Goal: Transaction & Acquisition: Download file/media

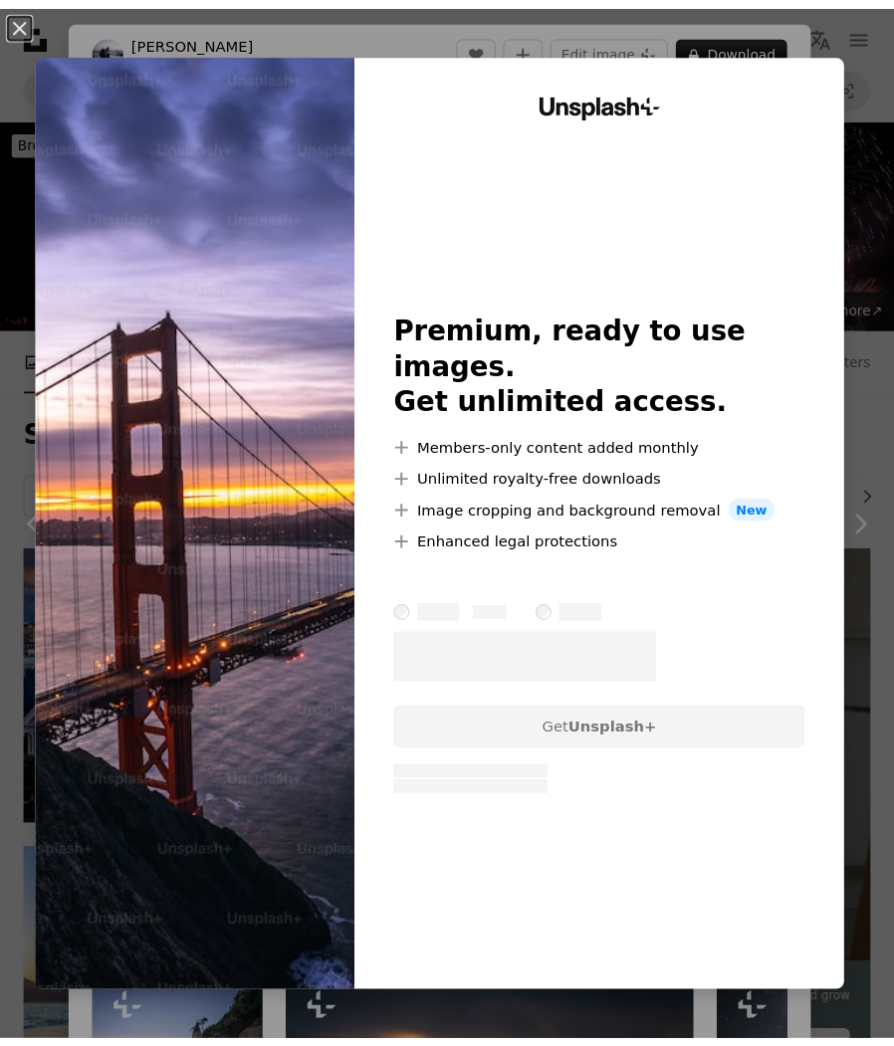
scroll to position [1500, 0]
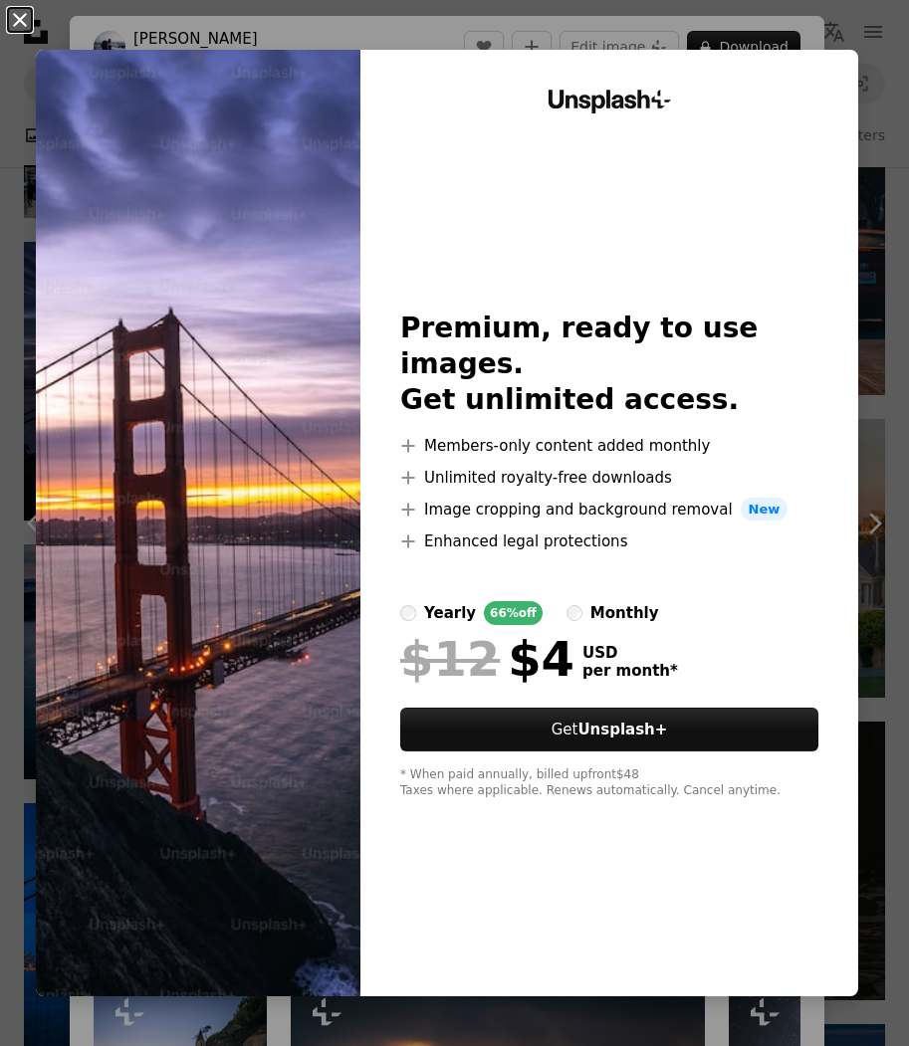
click at [14, 16] on button "An X shape" at bounding box center [20, 20] width 24 height 24
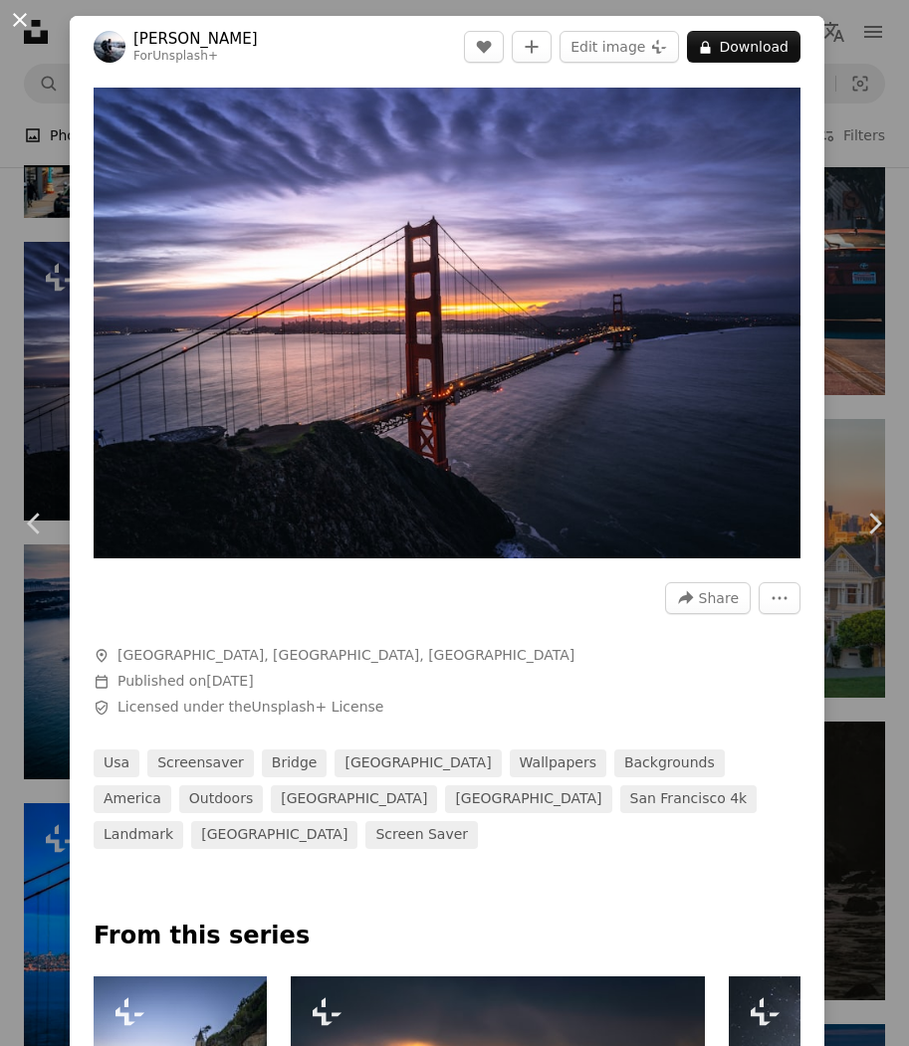
click at [25, 32] on button "An X shape" at bounding box center [20, 20] width 24 height 24
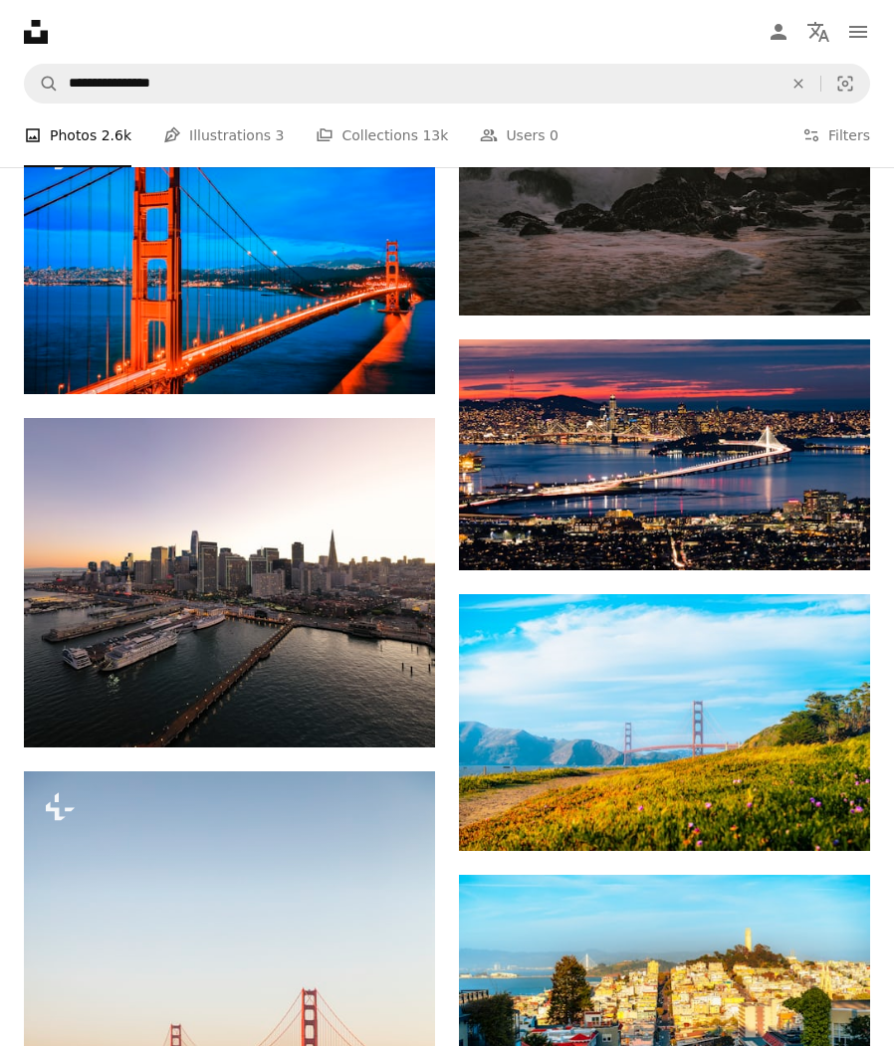
scroll to position [2156, 0]
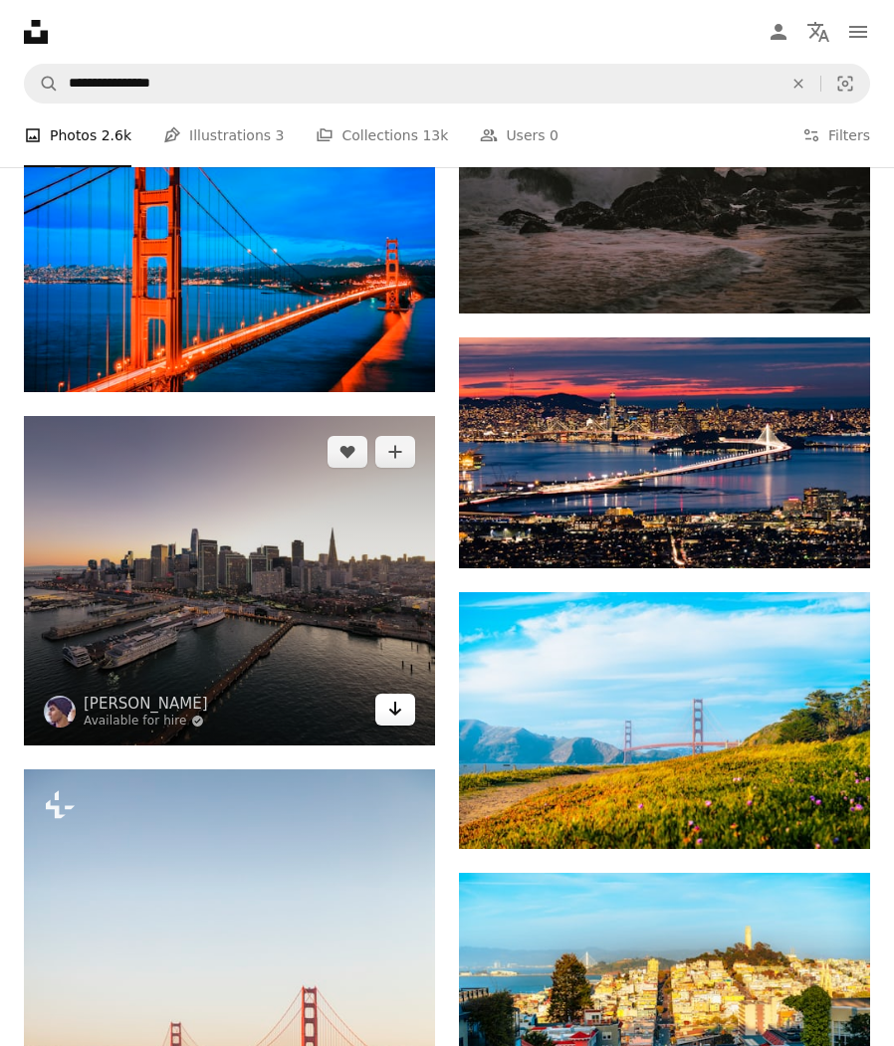
click at [387, 710] on icon "Arrow pointing down" at bounding box center [395, 709] width 16 height 24
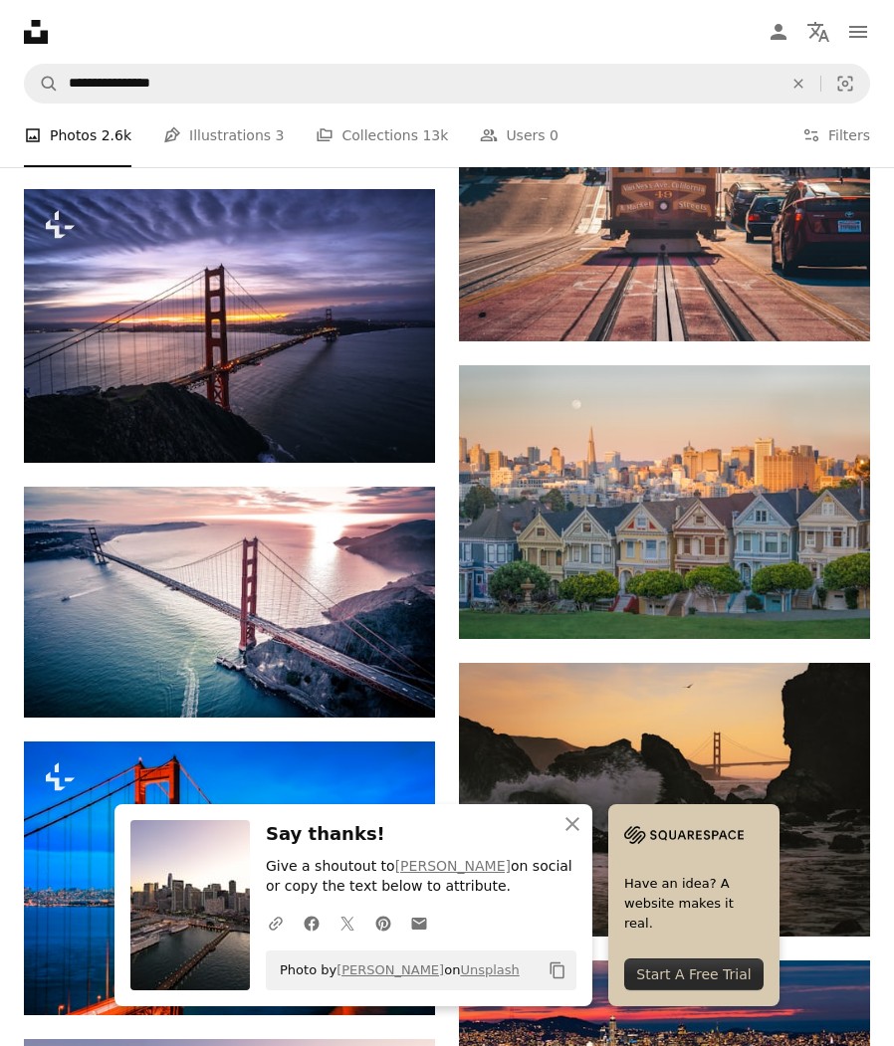
scroll to position [1525, 0]
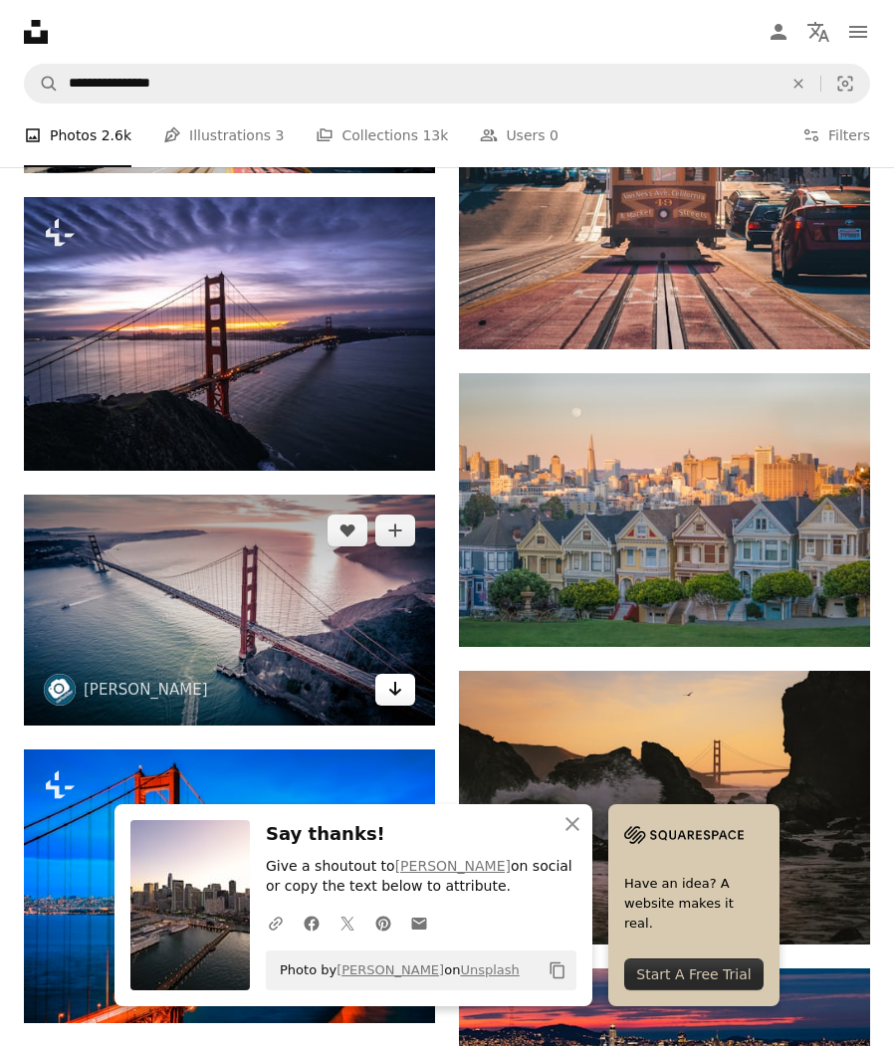
click at [404, 698] on link "Arrow pointing down" at bounding box center [395, 690] width 40 height 32
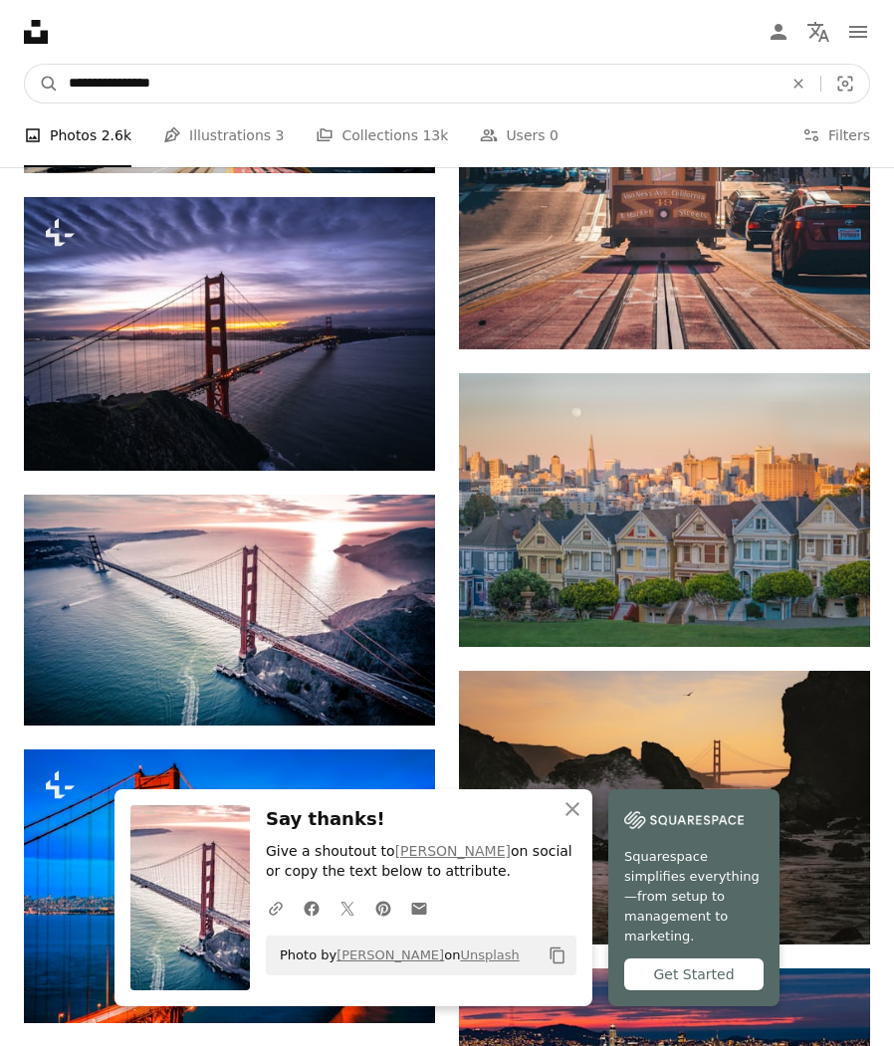
click at [146, 94] on input "**********" at bounding box center [418, 84] width 718 height 38
type input "**********"
click at [25, 65] on button "A magnifying glass" at bounding box center [42, 84] width 34 height 38
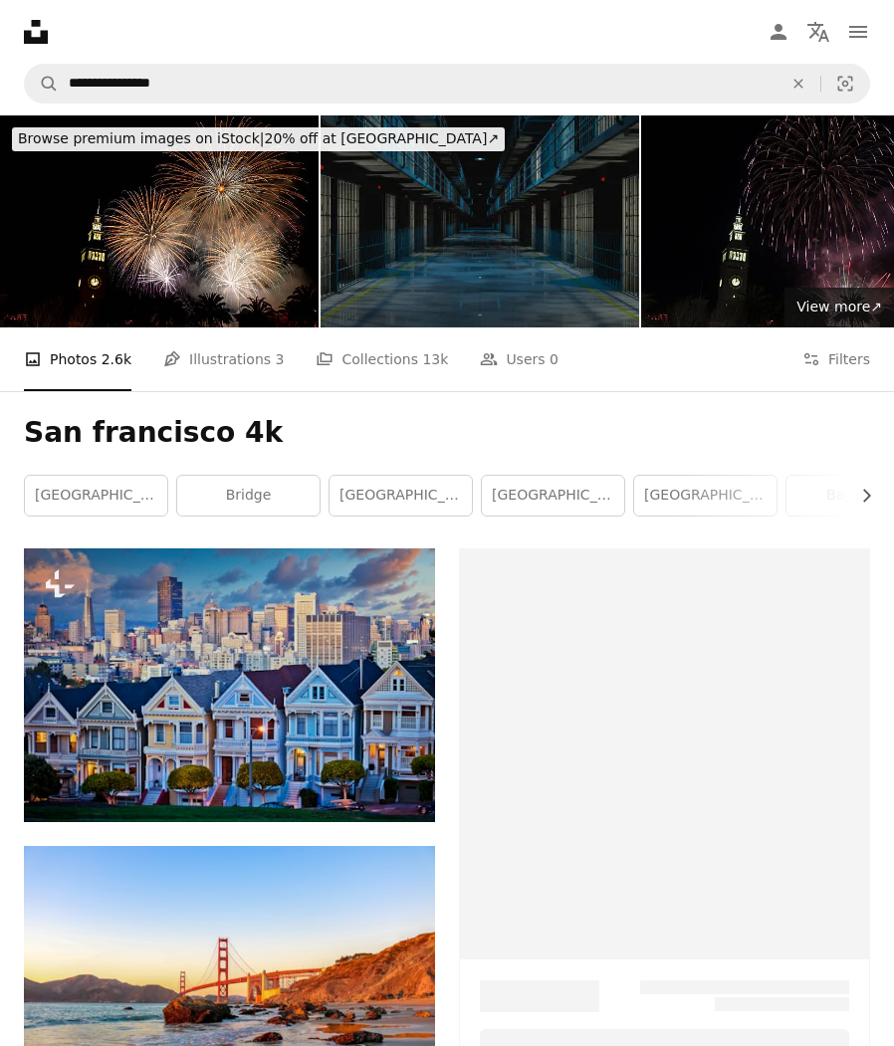
scroll to position [1525, 0]
